Goal: Navigation & Orientation: Go to known website

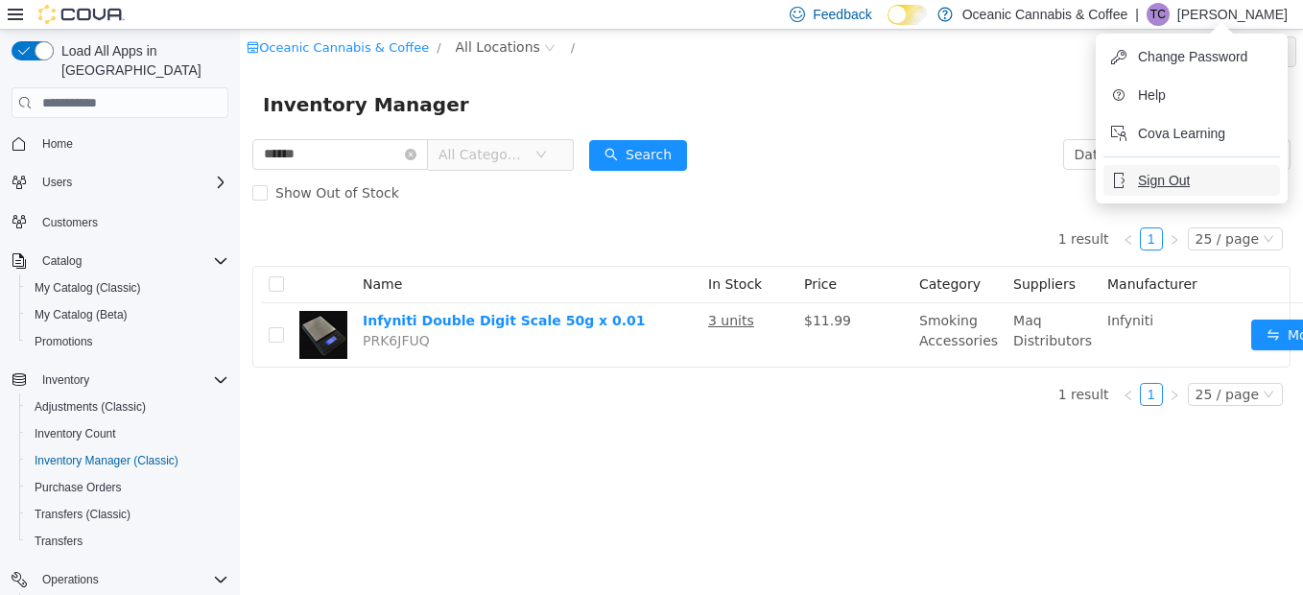
click at [1172, 182] on span "Sign Out" at bounding box center [1164, 180] width 52 height 19
